Goal: Check status: Check status

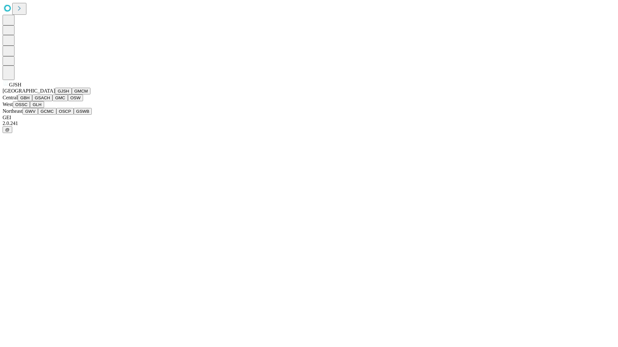
click at [55, 95] on button "GJSH" at bounding box center [63, 91] width 17 height 7
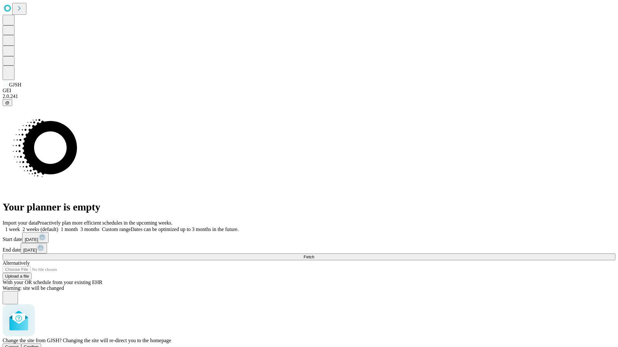
click at [39, 345] on span "Confirm" at bounding box center [31, 347] width 15 height 5
click at [78, 227] on label "1 month" at bounding box center [68, 229] width 20 height 5
click at [314, 255] on span "Fetch" at bounding box center [308, 257] width 11 height 5
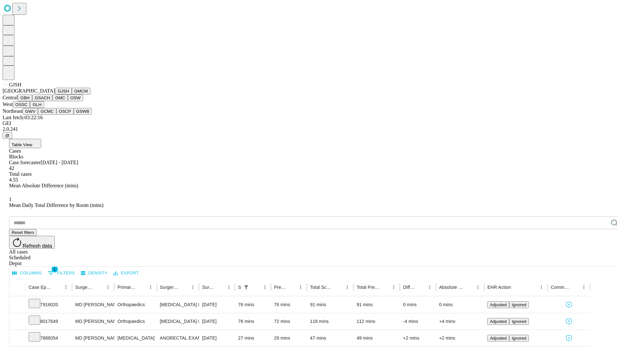
click at [72, 95] on button "GMCM" at bounding box center [81, 91] width 19 height 7
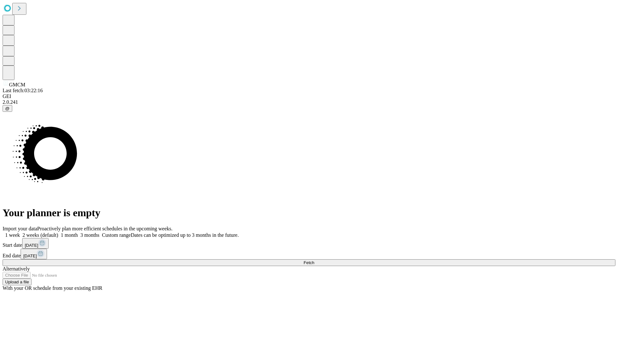
click at [78, 233] on label "1 month" at bounding box center [68, 235] width 20 height 5
click at [314, 261] on span "Fetch" at bounding box center [308, 263] width 11 height 5
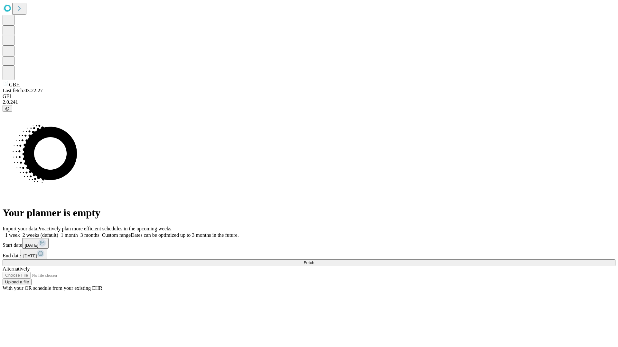
click at [78, 233] on label "1 month" at bounding box center [68, 235] width 20 height 5
click at [314, 261] on span "Fetch" at bounding box center [308, 263] width 11 height 5
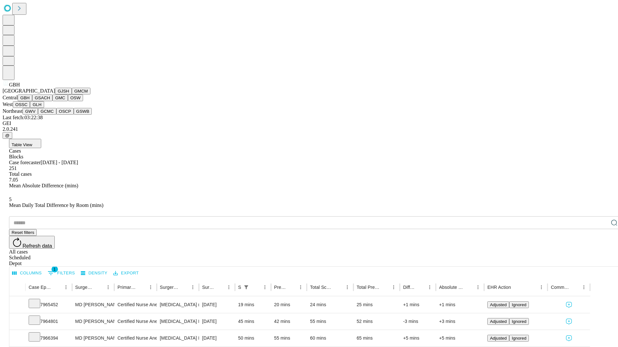
click at [50, 101] on button "GSACH" at bounding box center [42, 98] width 20 height 7
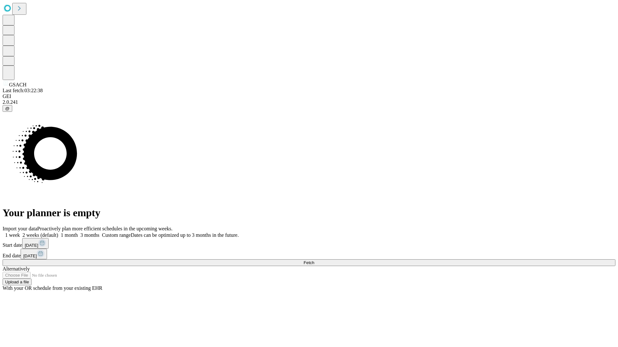
click at [78, 233] on label "1 month" at bounding box center [68, 235] width 20 height 5
click at [314, 261] on span "Fetch" at bounding box center [308, 263] width 11 height 5
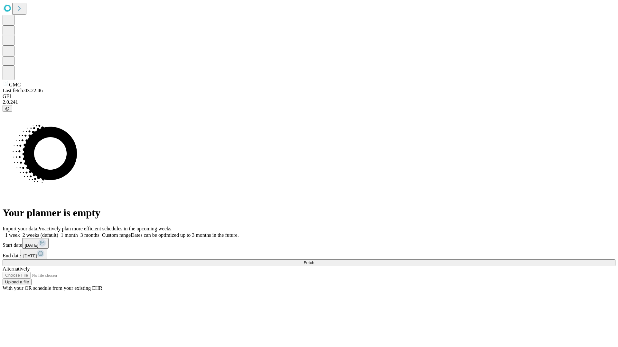
click at [78, 233] on label "1 month" at bounding box center [68, 235] width 20 height 5
click at [314, 261] on span "Fetch" at bounding box center [308, 263] width 11 height 5
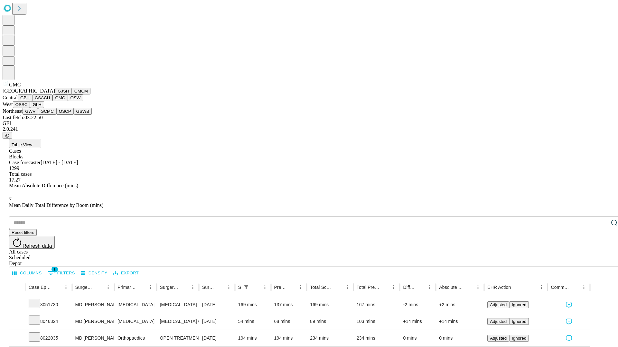
click at [68, 101] on button "OSW" at bounding box center [75, 98] width 15 height 7
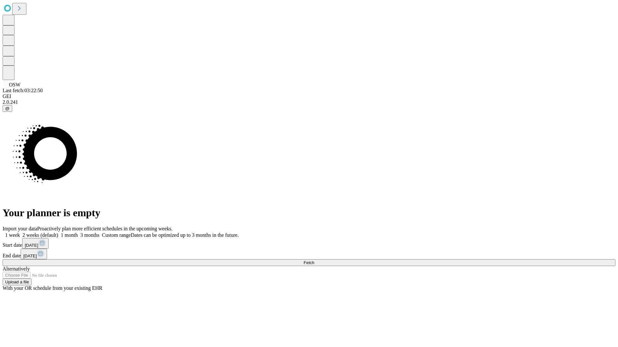
click at [78, 233] on label "1 month" at bounding box center [68, 235] width 20 height 5
click at [314, 261] on span "Fetch" at bounding box center [308, 263] width 11 height 5
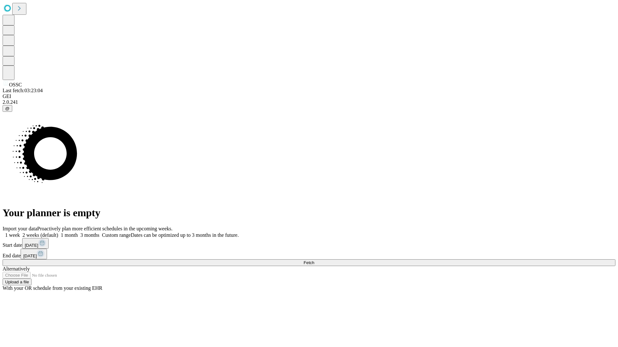
click at [78, 233] on label "1 month" at bounding box center [68, 235] width 20 height 5
click at [314, 261] on span "Fetch" at bounding box center [308, 263] width 11 height 5
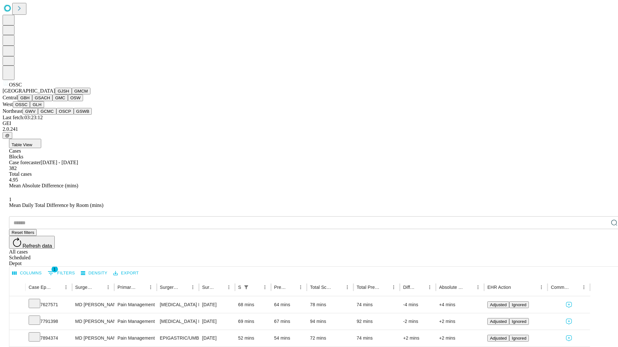
click at [44, 108] on button "GLH" at bounding box center [37, 104] width 14 height 7
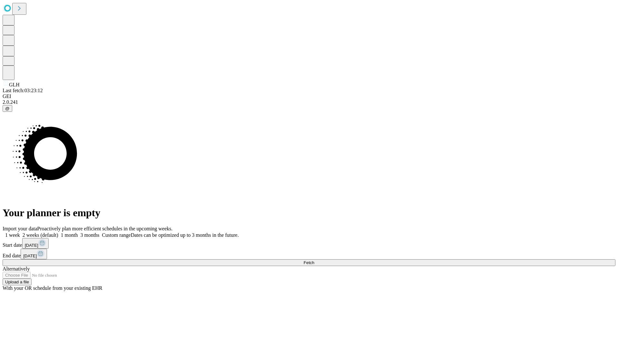
click at [78, 233] on label "1 month" at bounding box center [68, 235] width 20 height 5
click at [314, 261] on span "Fetch" at bounding box center [308, 263] width 11 height 5
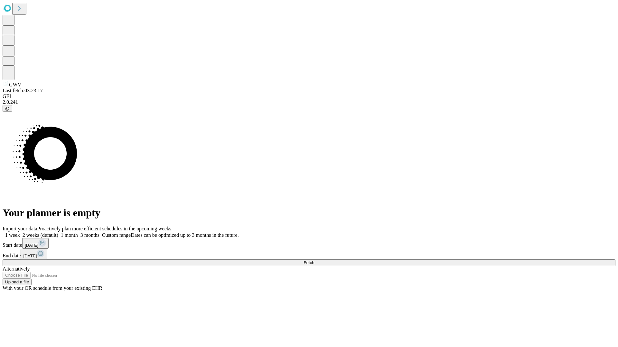
click at [78, 233] on label "1 month" at bounding box center [68, 235] width 20 height 5
click at [314, 261] on span "Fetch" at bounding box center [308, 263] width 11 height 5
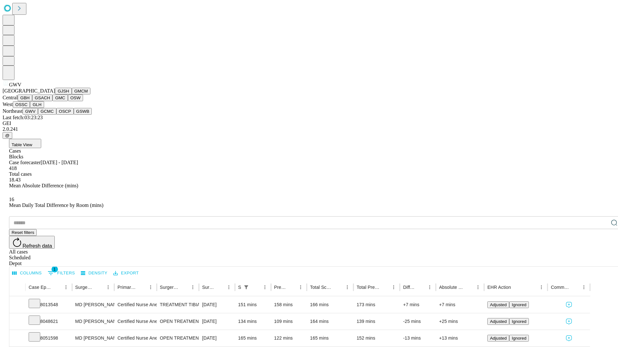
click at [50, 115] on button "GCMC" at bounding box center [47, 111] width 18 height 7
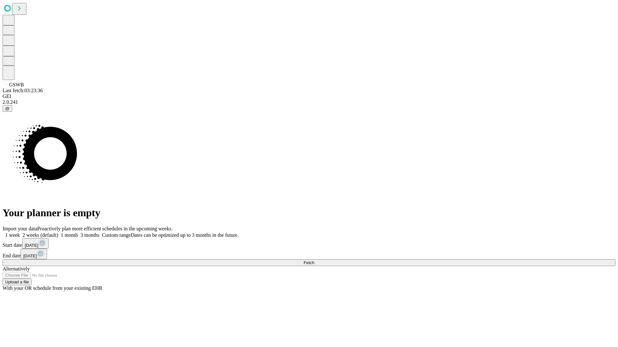
click at [314, 261] on span "Fetch" at bounding box center [308, 263] width 11 height 5
